Goal: Transaction & Acquisition: Download file/media

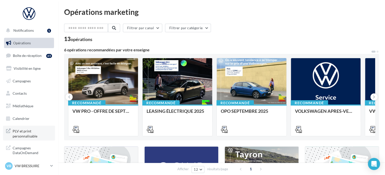
click at [28, 134] on span "PLV et print personnalisable" at bounding box center [32, 133] width 39 height 11
click at [30, 108] on span "Médiathèque" at bounding box center [23, 106] width 21 height 4
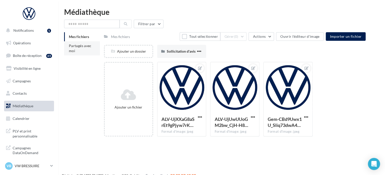
click at [82, 48] on li "Partagés avec moi" at bounding box center [82, 48] width 36 height 14
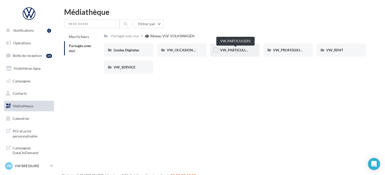
click at [248, 50] on span "VW_PARTICULIERS" at bounding box center [236, 50] width 32 height 4
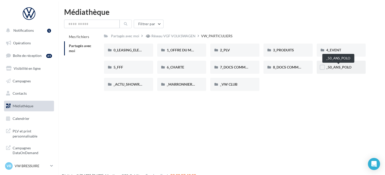
click at [328, 68] on span "_50_ANS_POLO" at bounding box center [338, 67] width 25 height 4
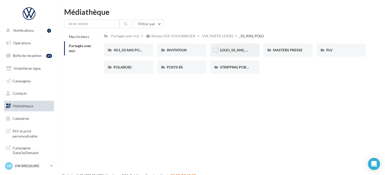
click at [248, 53] on div "LOGO_50_ANS_POLO" at bounding box center [234, 50] width 49 height 13
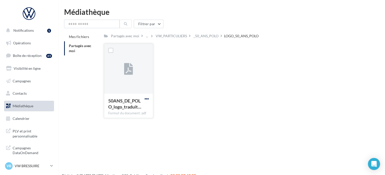
click at [146, 97] on span "button" at bounding box center [147, 99] width 4 height 4
click at [140, 109] on button "Télécharger" at bounding box center [124, 108] width 50 height 13
